Goal: Transaction & Acquisition: Purchase product/service

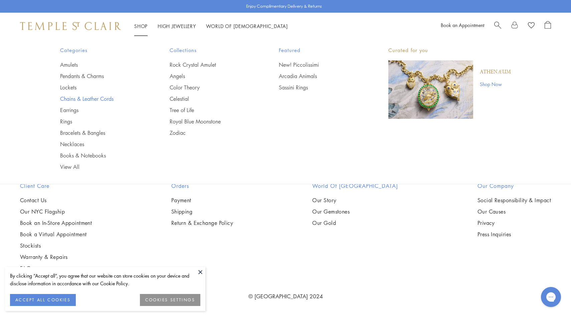
click at [75, 97] on link "Chains & Leather Cords" at bounding box center [101, 98] width 83 height 7
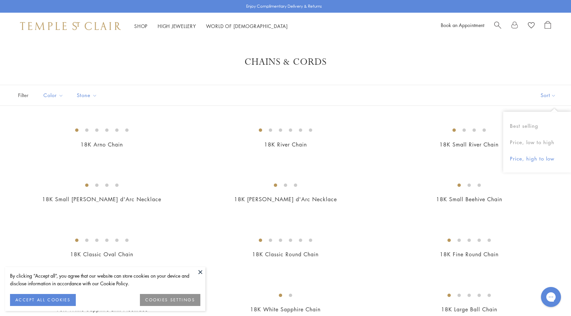
click at [522, 157] on button "Price, high to low" at bounding box center [537, 159] width 68 height 16
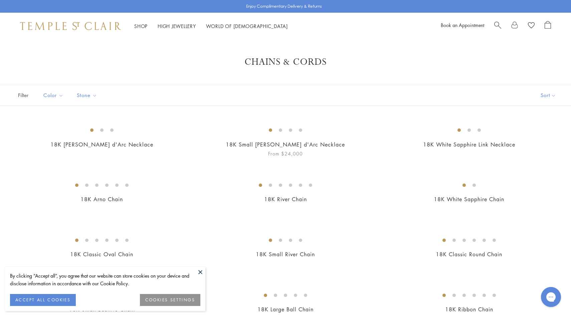
scroll to position [73, 0]
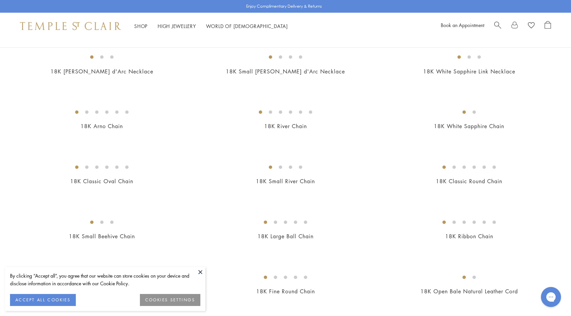
drag, startPoint x: 145, startPoint y: 165, endPoint x: 431, endPoint y: 7, distance: 326.9
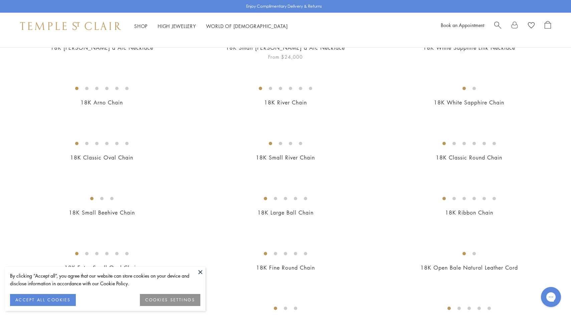
scroll to position [97, 0]
click at [0, 0] on img at bounding box center [0, 0] width 0 height 0
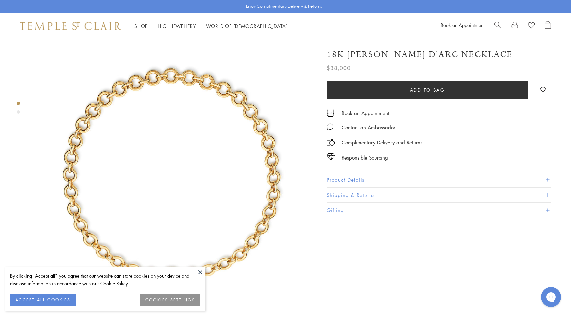
click at [357, 176] on button "Product Details" at bounding box center [439, 179] width 225 height 15
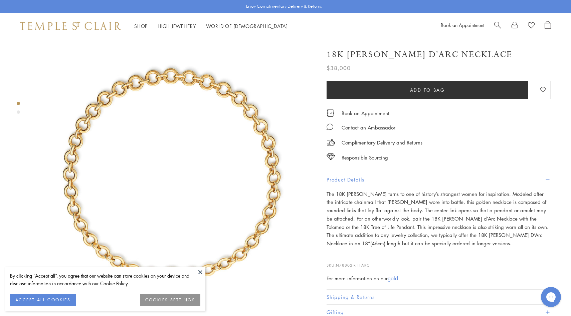
scroll to position [59, 0]
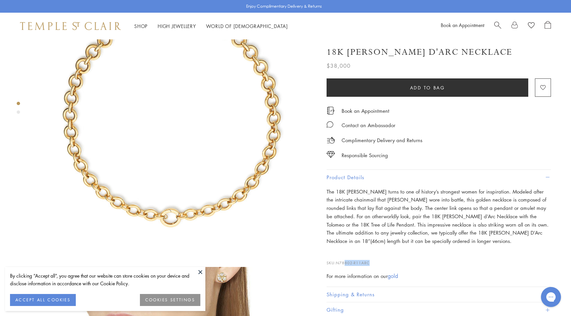
drag, startPoint x: 373, startPoint y: 263, endPoint x: 347, endPoint y: 259, distance: 26.3
click at [347, 259] on p "SKU: N78802-R11ARC" at bounding box center [439, 260] width 225 height 13
drag, startPoint x: 392, startPoint y: 190, endPoint x: 336, endPoint y: 189, distance: 56.1
click at [336, 189] on p "The 18K Jean d’Arc Necklace turns to one of history’s strongest women for inspi…" at bounding box center [439, 217] width 225 height 58
copy p "18K Jean d’Arc Necklace"
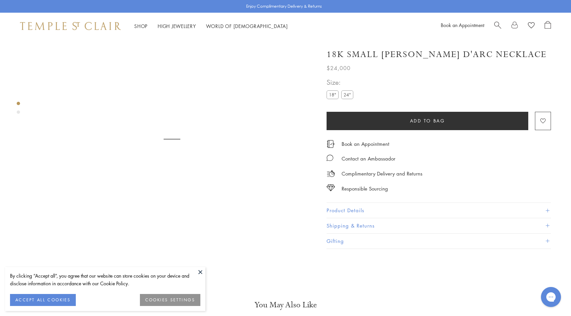
scroll to position [39, 0]
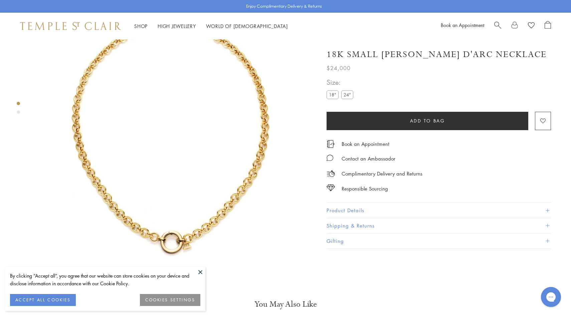
click at [350, 213] on button "Product Details" at bounding box center [439, 210] width 225 height 15
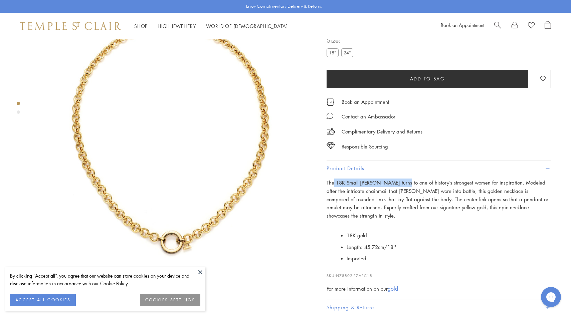
drag, startPoint x: 405, startPoint y: 225, endPoint x: 335, endPoint y: 221, distance: 70.3
click at [335, 220] on p "The 18K Small [PERSON_NAME] turns to one of history’s strongest women for inspi…" at bounding box center [439, 199] width 225 height 41
copy p "18K Small [PERSON_NAME] d'Arc Necklace"
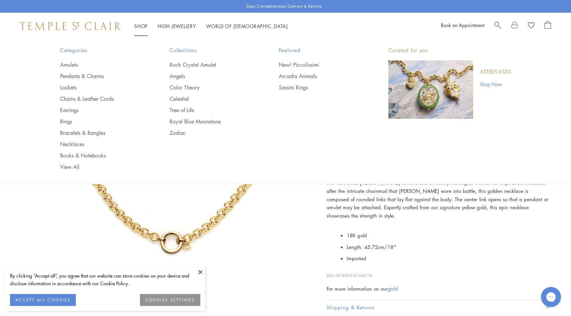
click at [137, 22] on li "Shop Shop Categories Amulets Pendants & Charms Lockets Chains & Leather Cords E…" at bounding box center [140, 26] width 13 height 8
click at [81, 97] on link "Chains & Leather Cords" at bounding box center [101, 98] width 83 height 7
